Goal: Task Accomplishment & Management: Complete application form

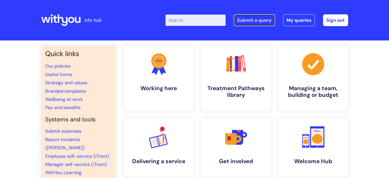
click at [248, 17] on link "Submit a query" at bounding box center [254, 20] width 41 height 12
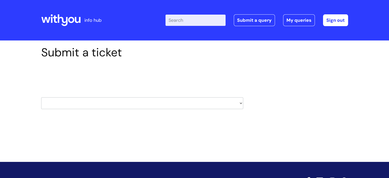
click at [239, 103] on select "HR / People IT and Support Clinical Drug Alerts Finance Accounts Data Support T…" at bounding box center [142, 103] width 202 height 12
select select "surrey_nhs_talking_therapies"
click at [41, 97] on select "HR / People IT and Support Clinical Drug Alerts Finance Accounts Data Support T…" at bounding box center [142, 103] width 202 height 12
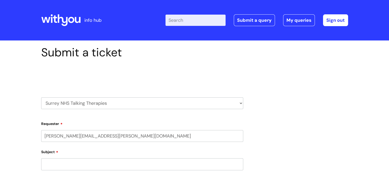
select select "80004286524"
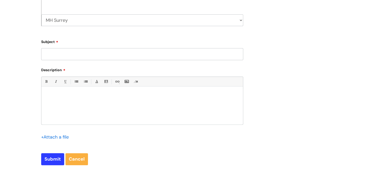
scroll to position [154, 0]
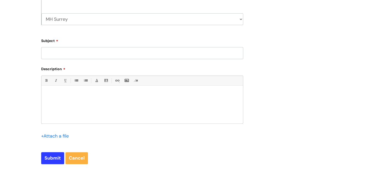
paste input "BE019638"
type input "BE019638"
click at [113, 109] on div at bounding box center [142, 105] width 202 height 35
drag, startPoint x: 79, startPoint y: 94, endPoint x: 109, endPoint y: 102, distance: 30.9
click at [80, 93] on p "Please can you set up a google meet link for this client who I am starting with…" at bounding box center [142, 94] width 194 height 5
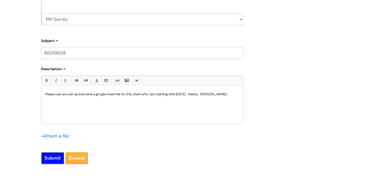
click at [45, 159] on input "Submit" at bounding box center [52, 158] width 23 height 12
type input "Please Wait..."
